Goal: Information Seeking & Learning: Learn about a topic

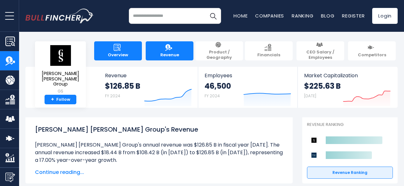
click at [127, 51] on link "Overview" at bounding box center [118, 50] width 48 height 19
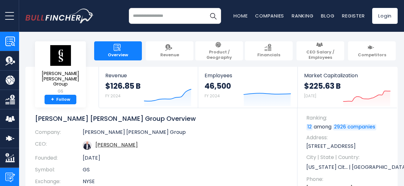
click at [9, 174] on img "Submit Feedback" at bounding box center [10, 178] width 10 height 10
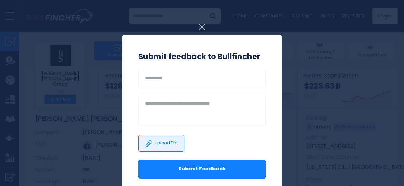
click at [200, 30] on img at bounding box center [202, 27] width 6 height 6
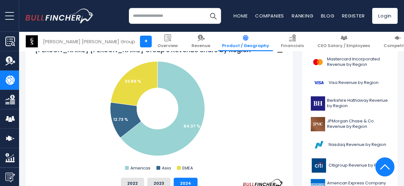
scroll to position [178, 0]
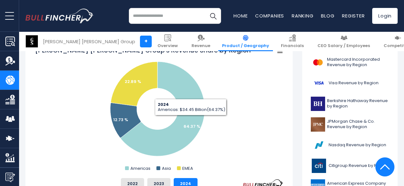
click at [249, 136] on rect "Goldman Sachs Group's Revenue Share by Region" at bounding box center [159, 109] width 248 height 127
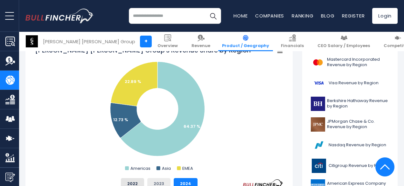
click at [160, 180] on button "2023" at bounding box center [158, 183] width 23 height 11
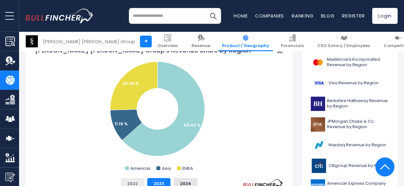
click at [133, 181] on button "2022" at bounding box center [132, 183] width 23 height 11
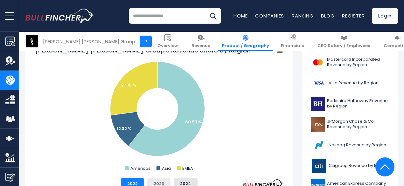
click at [151, 180] on button "2023" at bounding box center [158, 183] width 23 height 11
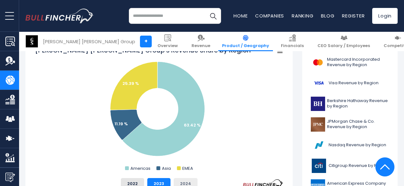
click at [174, 183] on button "2024" at bounding box center [186, 183] width 24 height 11
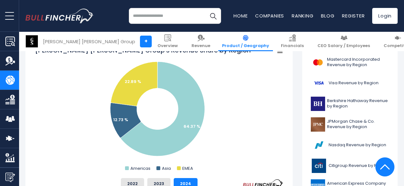
click at [218, 158] on rect "Goldman Sachs Group's Revenue Share by Region" at bounding box center [159, 109] width 248 height 127
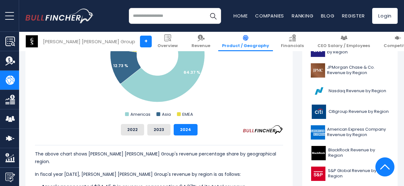
scroll to position [232, 0]
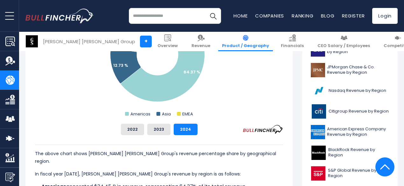
click at [11, 98] on img "Company Financials" at bounding box center [10, 100] width 10 height 10
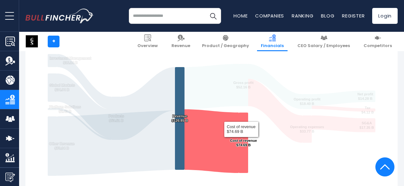
scroll to position [122, 0]
